Goal: Task Accomplishment & Management: Manage account settings

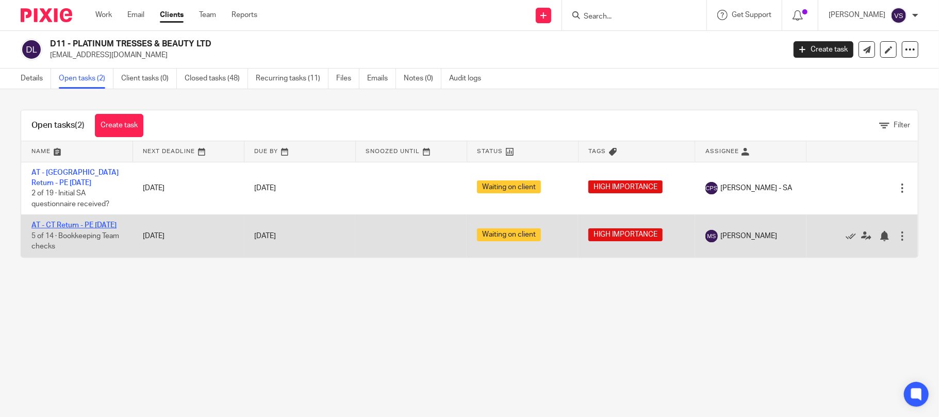
click at [97, 228] on link "AT - CT Return - PE 31-07-2025" at bounding box center [73, 225] width 85 height 7
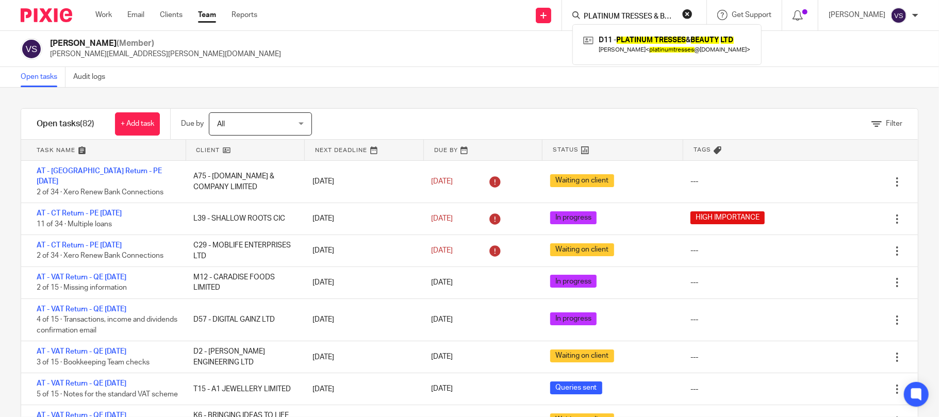
click at [693, 17] on button "reset" at bounding box center [687, 14] width 10 height 10
click at [646, 21] on input "Search" at bounding box center [623, 16] width 93 height 9
paste input "Lidl"
type input "L"
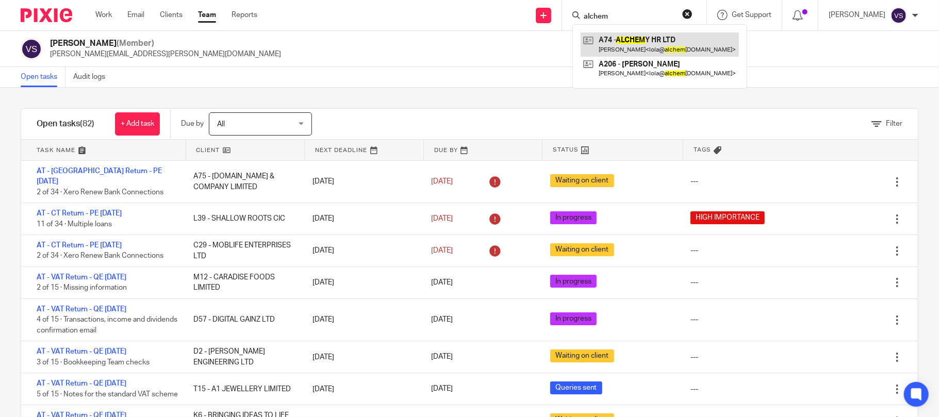
type input "alchem"
click at [642, 46] on link at bounding box center [660, 44] width 158 height 24
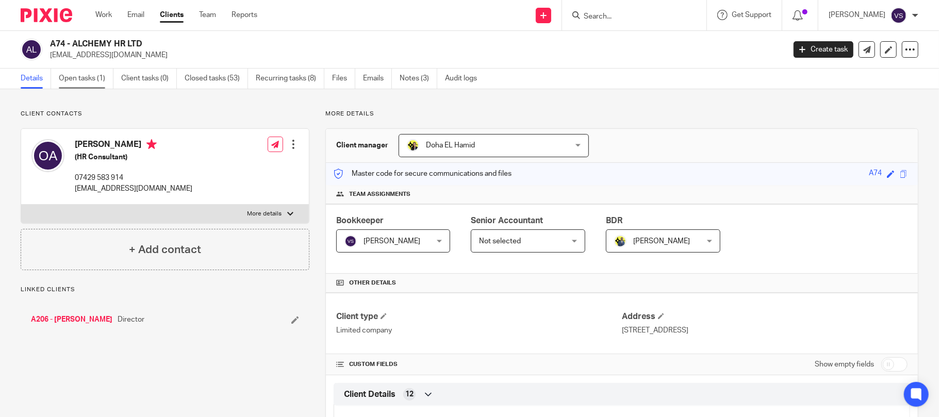
click at [87, 77] on link "Open tasks (1)" at bounding box center [86, 79] width 55 height 20
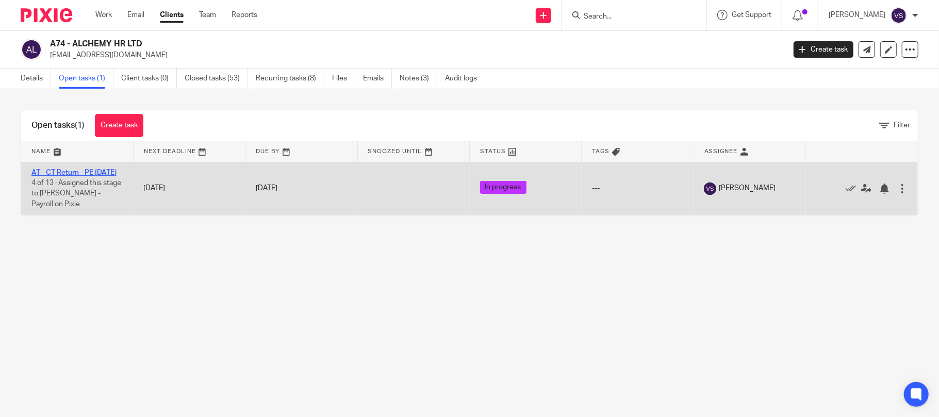
click at [71, 170] on link "AT - CT Return - PE [DATE]" at bounding box center [73, 172] width 85 height 7
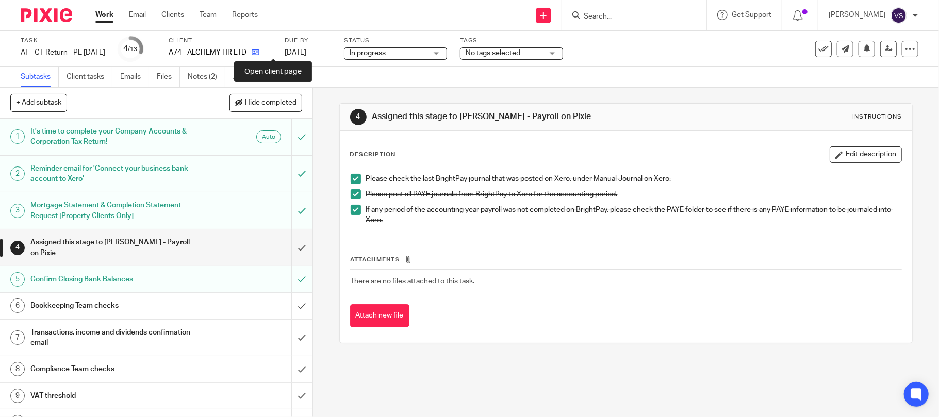
click at [259, 52] on icon at bounding box center [256, 52] width 8 height 8
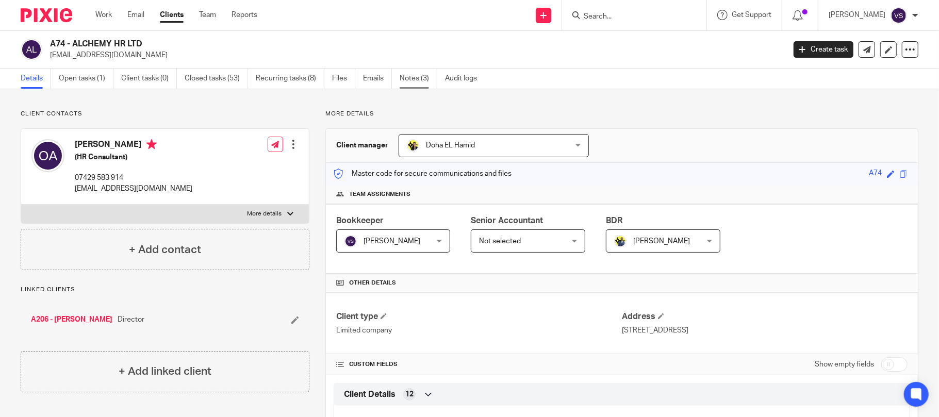
click at [415, 83] on link "Notes (3)" at bounding box center [419, 79] width 38 height 20
